Goal: Check status: Check status

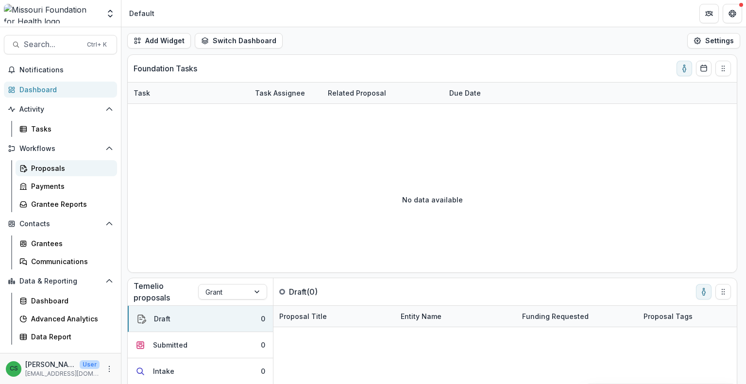
click at [52, 164] on div "Proposals" at bounding box center [70, 168] width 78 height 10
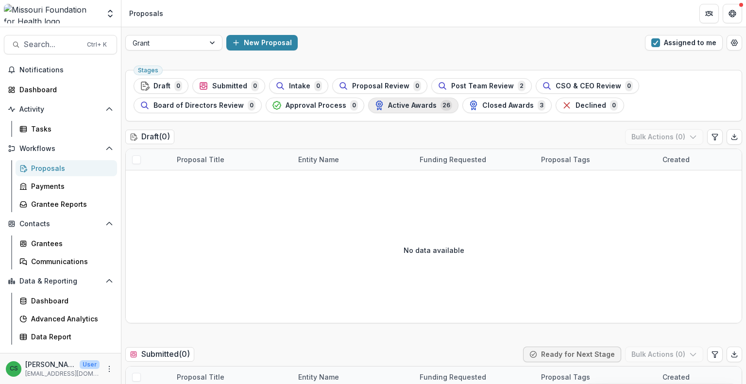
click at [407, 106] on span "Active Awards" at bounding box center [412, 105] width 49 height 8
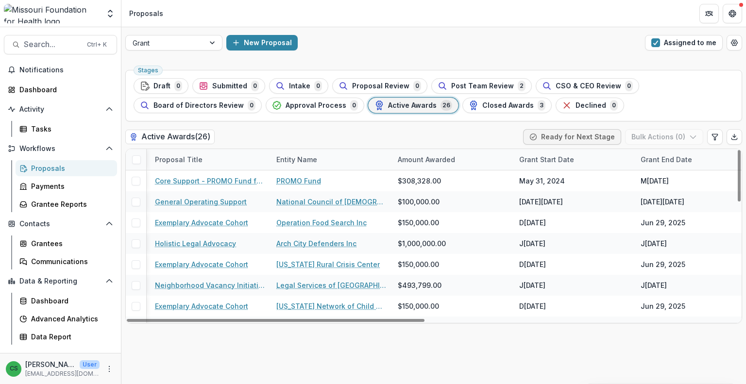
drag, startPoint x: 418, startPoint y: 320, endPoint x: 488, endPoint y: 325, distance: 70.1
click at [424, 322] on div at bounding box center [276, 320] width 298 height 3
click at [652, 164] on div "Grant End Date" at bounding box center [693, 159] width 121 height 21
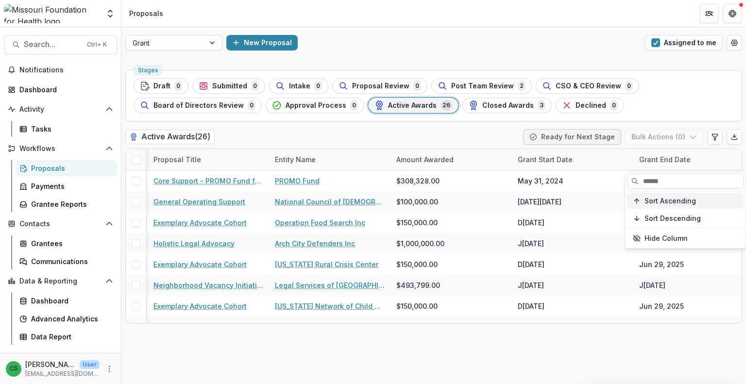
click at [654, 203] on span "Sort Ascending" at bounding box center [669, 201] width 51 height 8
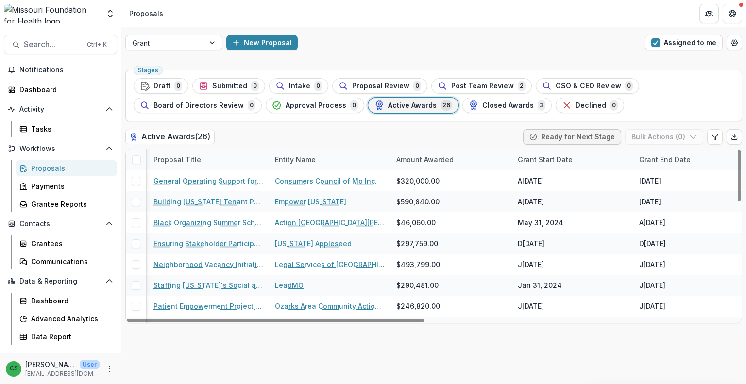
click at [540, 366] on div "Stages Draft 0 Submitted 0 Intake 0 Proposal Review 0 Post Team Review 2 CSO & …" at bounding box center [433, 225] width 624 height 318
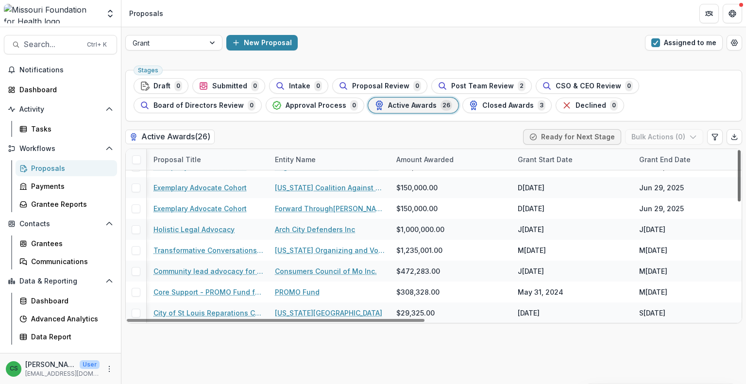
scroll to position [383, 145]
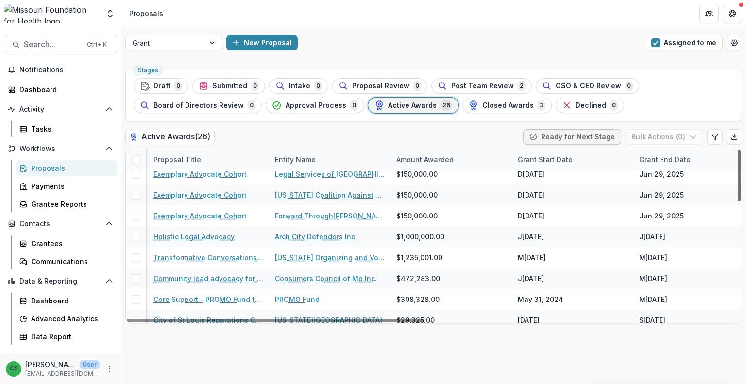
drag, startPoint x: 738, startPoint y: 169, endPoint x: 740, endPoint y: 283, distance: 113.6
click at [740, 201] on div at bounding box center [738, 175] width 3 height 51
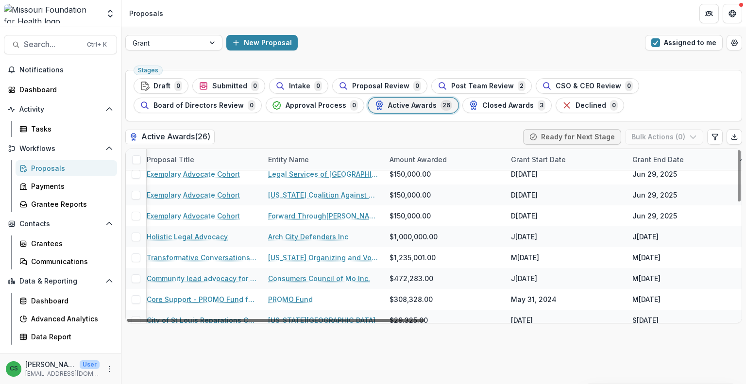
scroll to position [383, 149]
drag, startPoint x: 381, startPoint y: 320, endPoint x: 383, endPoint y: 352, distance: 31.6
click at [383, 322] on div at bounding box center [276, 320] width 298 height 3
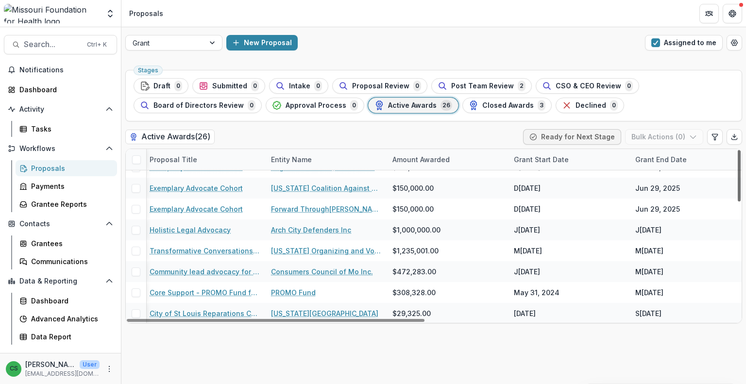
scroll to position [390, 149]
drag, startPoint x: 740, startPoint y: 308, endPoint x: 745, endPoint y: 313, distance: 7.2
click at [740, 201] on div at bounding box center [738, 175] width 3 height 51
click at [509, 107] on span "Closed Awards" at bounding box center [507, 105] width 51 height 8
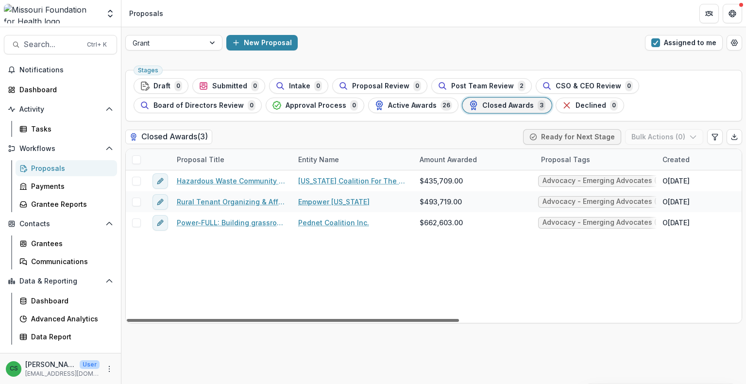
drag, startPoint x: 408, startPoint y: 320, endPoint x: 367, endPoint y: 372, distance: 66.7
click at [367, 322] on div at bounding box center [293, 320] width 332 height 3
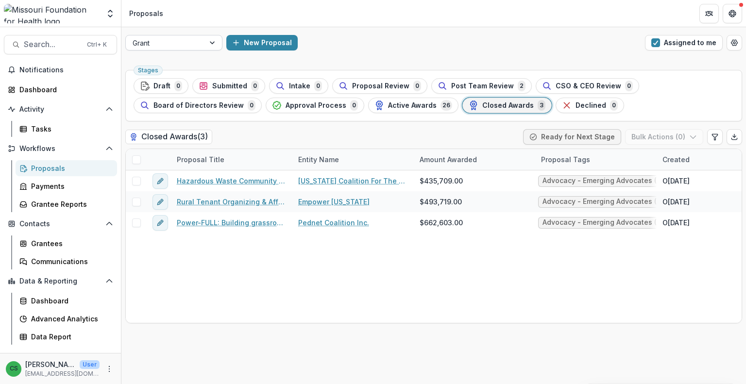
click at [188, 46] on div at bounding box center [165, 43] width 65 height 12
